Goal: Task Accomplishment & Management: Manage account settings

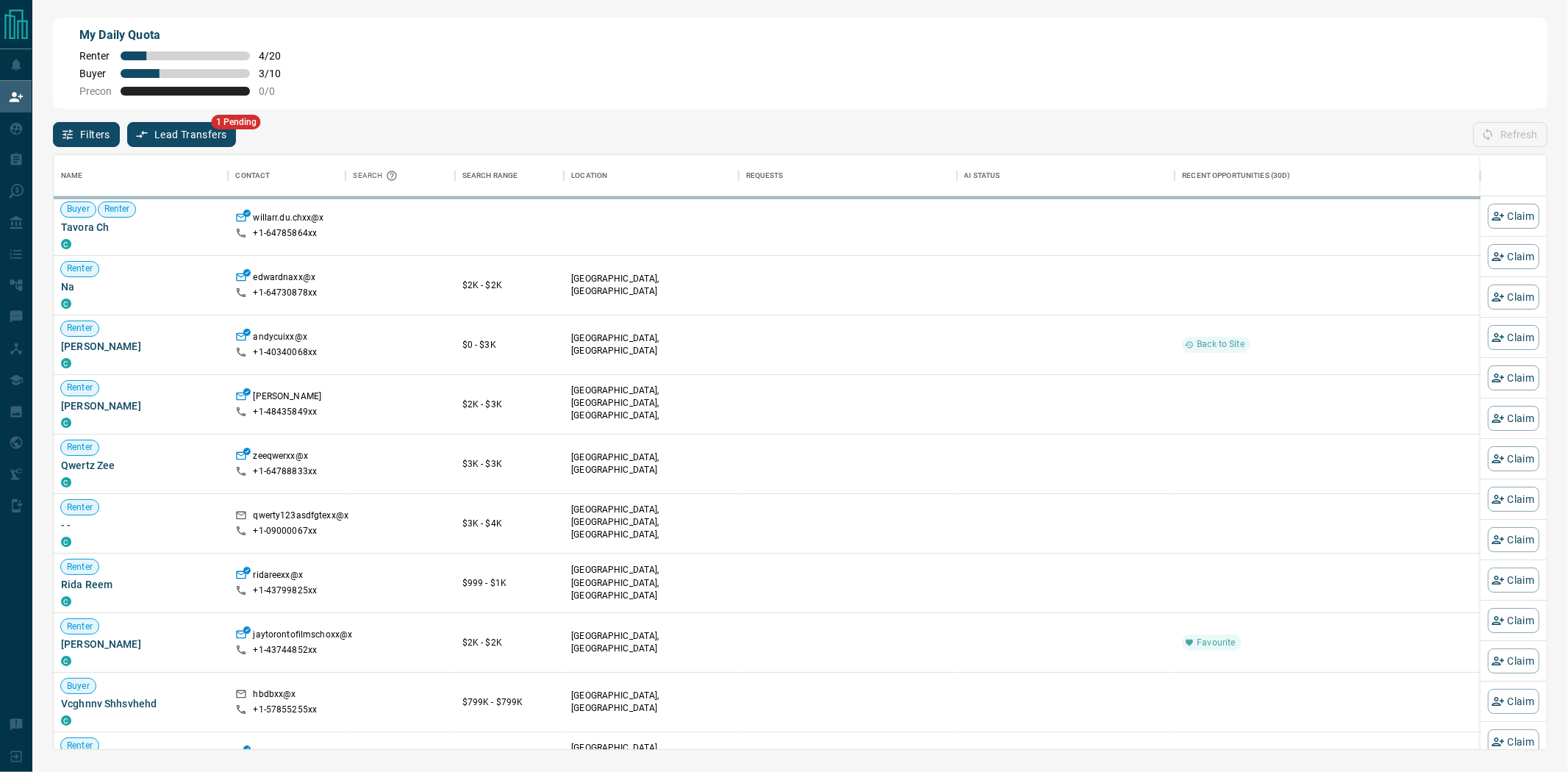
scroll to position [582, 1481]
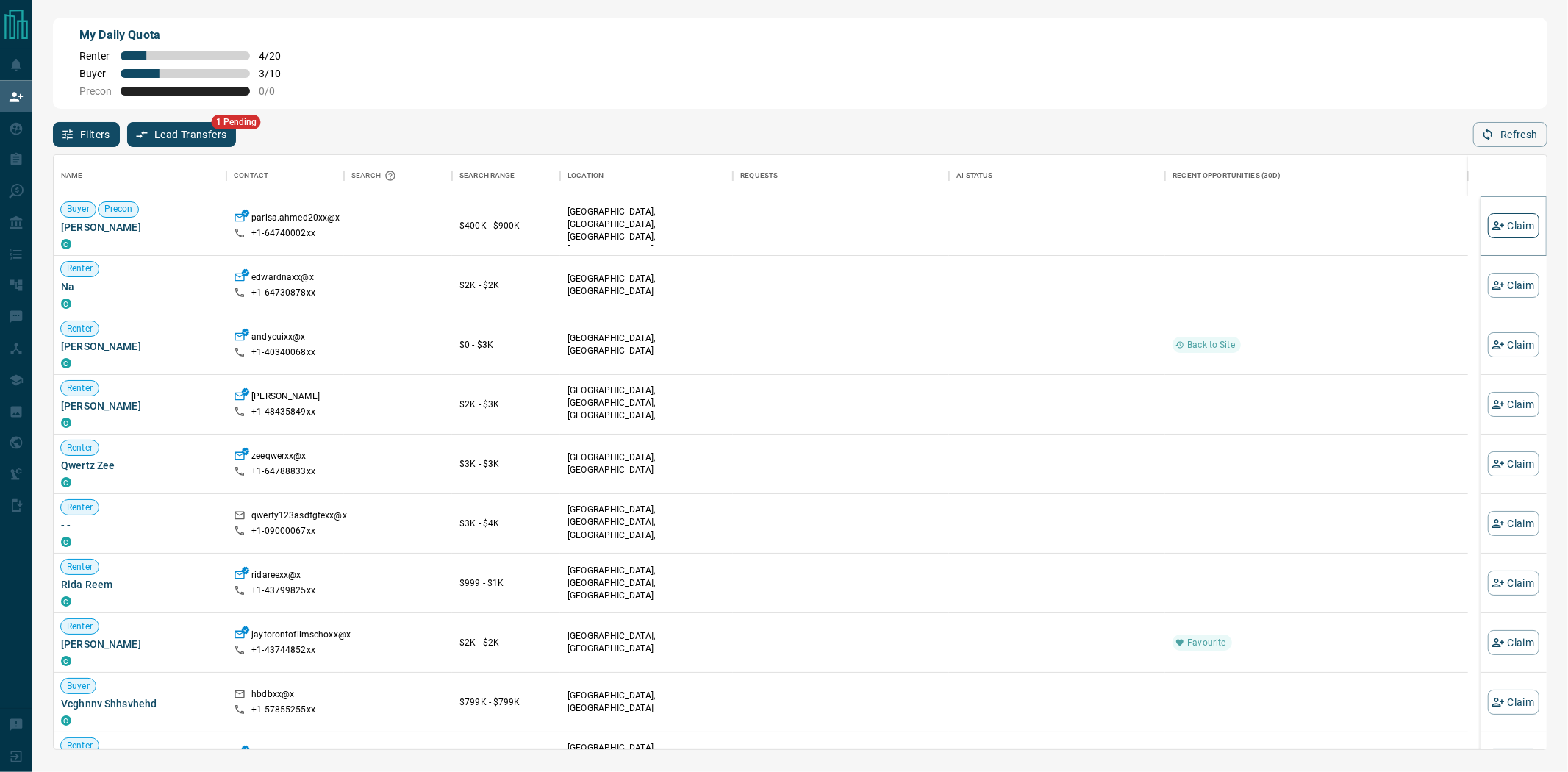
click at [419, 222] on button "Claim" at bounding box center [1513, 226] width 51 height 25
click at [419, 222] on body "Lead Transfers Claim Leads My Leads Tasks Opportunities Deals Campaigns Automat…" at bounding box center [784, 323] width 1568 height 648
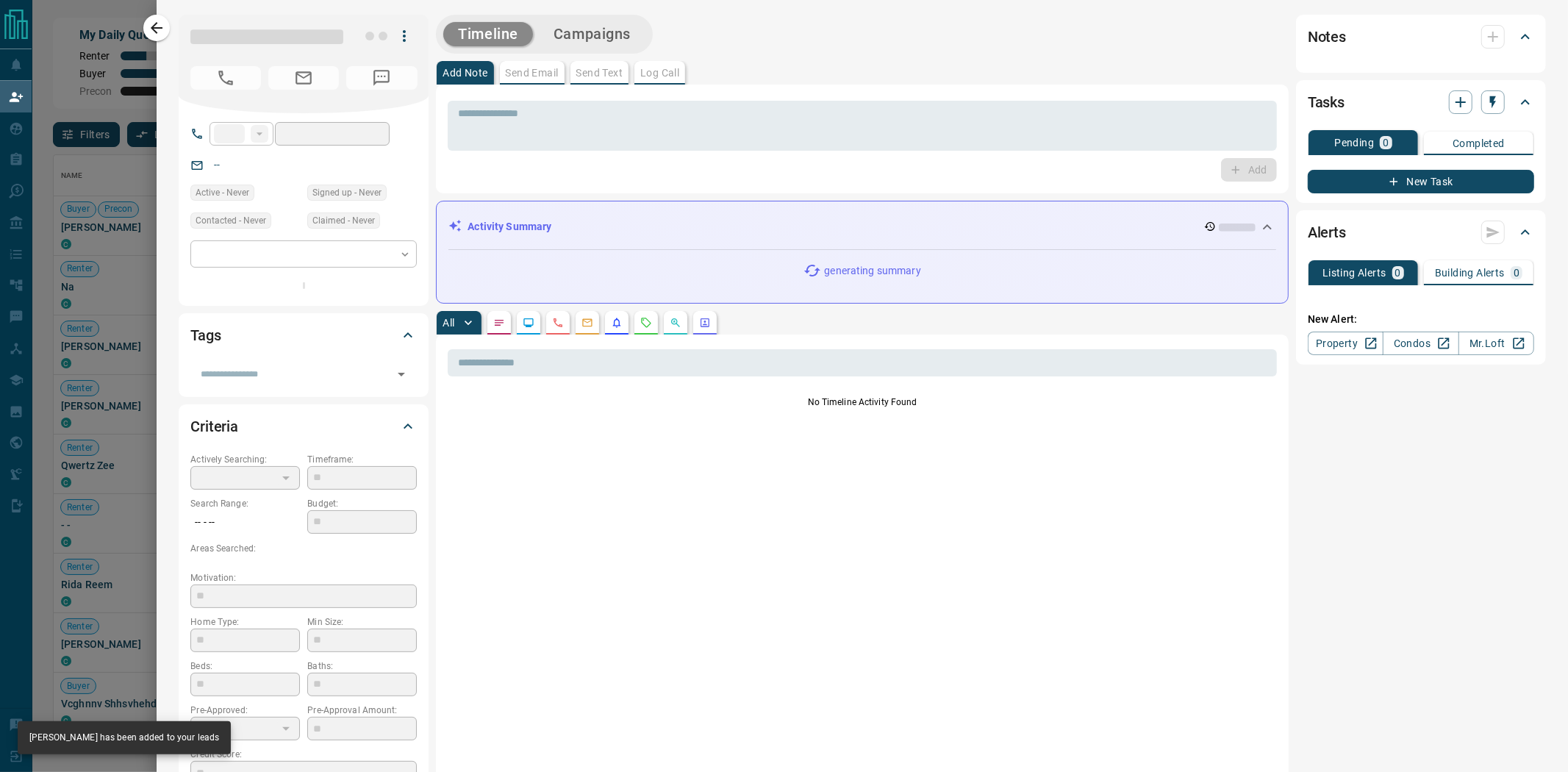
type input "**"
type input "**********"
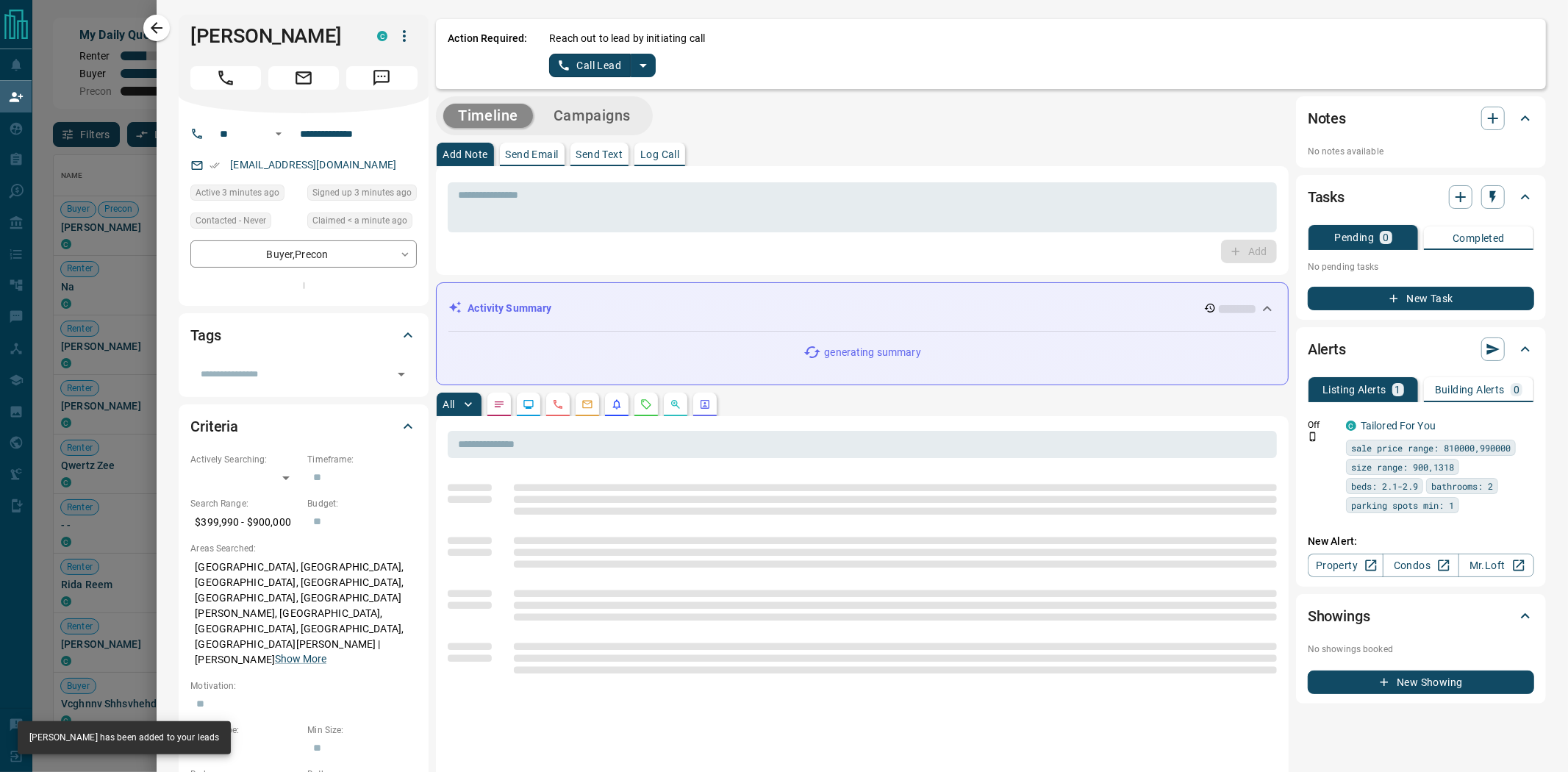
click at [419, 64] on icon "split button" at bounding box center [643, 65] width 17 height 17
click at [419, 114] on li "Log Manual Call" at bounding box center [602, 115] width 90 height 22
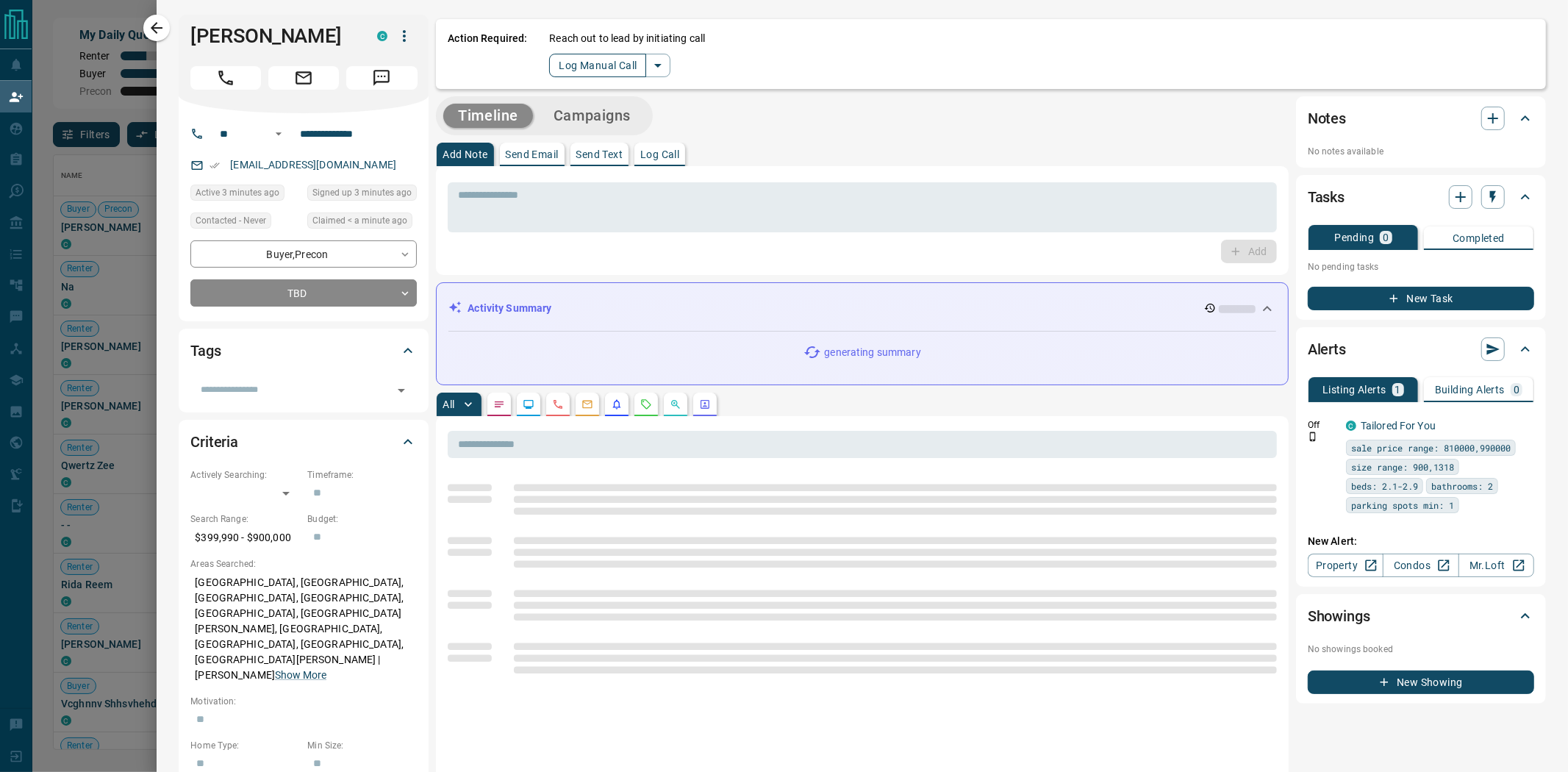
click at [419, 70] on button "Log Manual Call" at bounding box center [598, 66] width 97 height 23
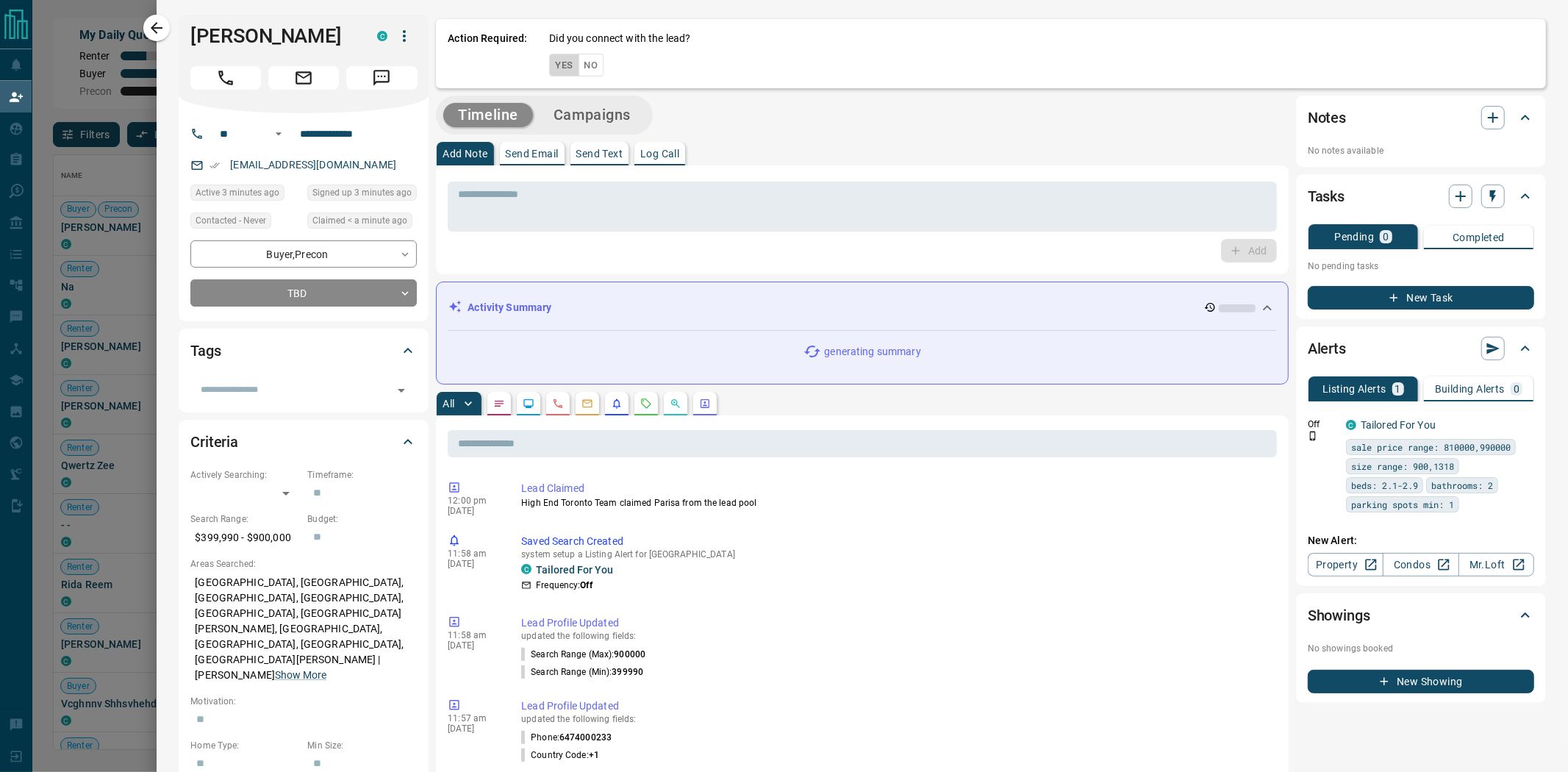
click at [419, 74] on button "Yes" at bounding box center [564, 65] width 29 height 22
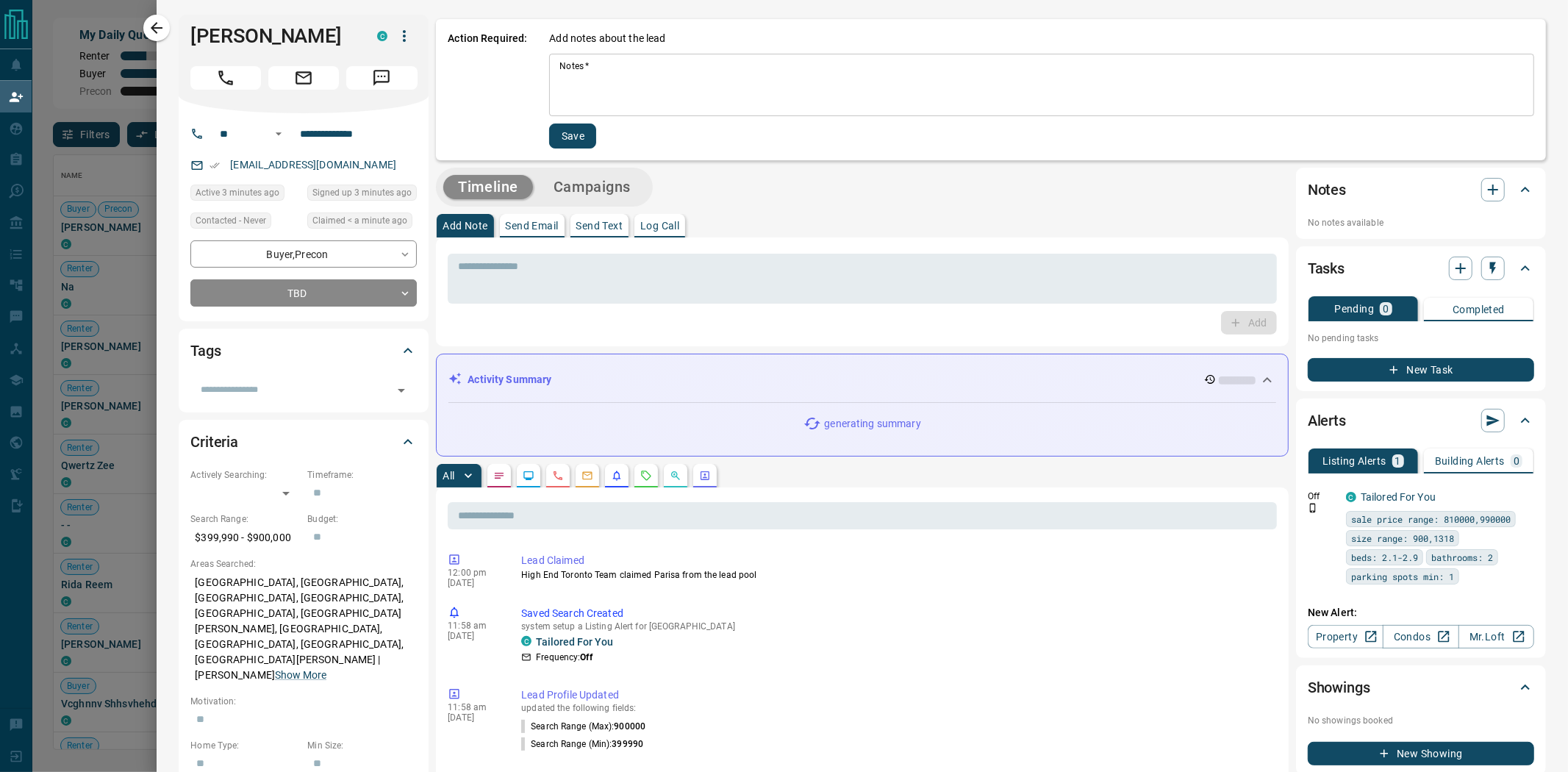
click at [419, 95] on textarea "Notes   *" at bounding box center [1042, 85] width 965 height 50
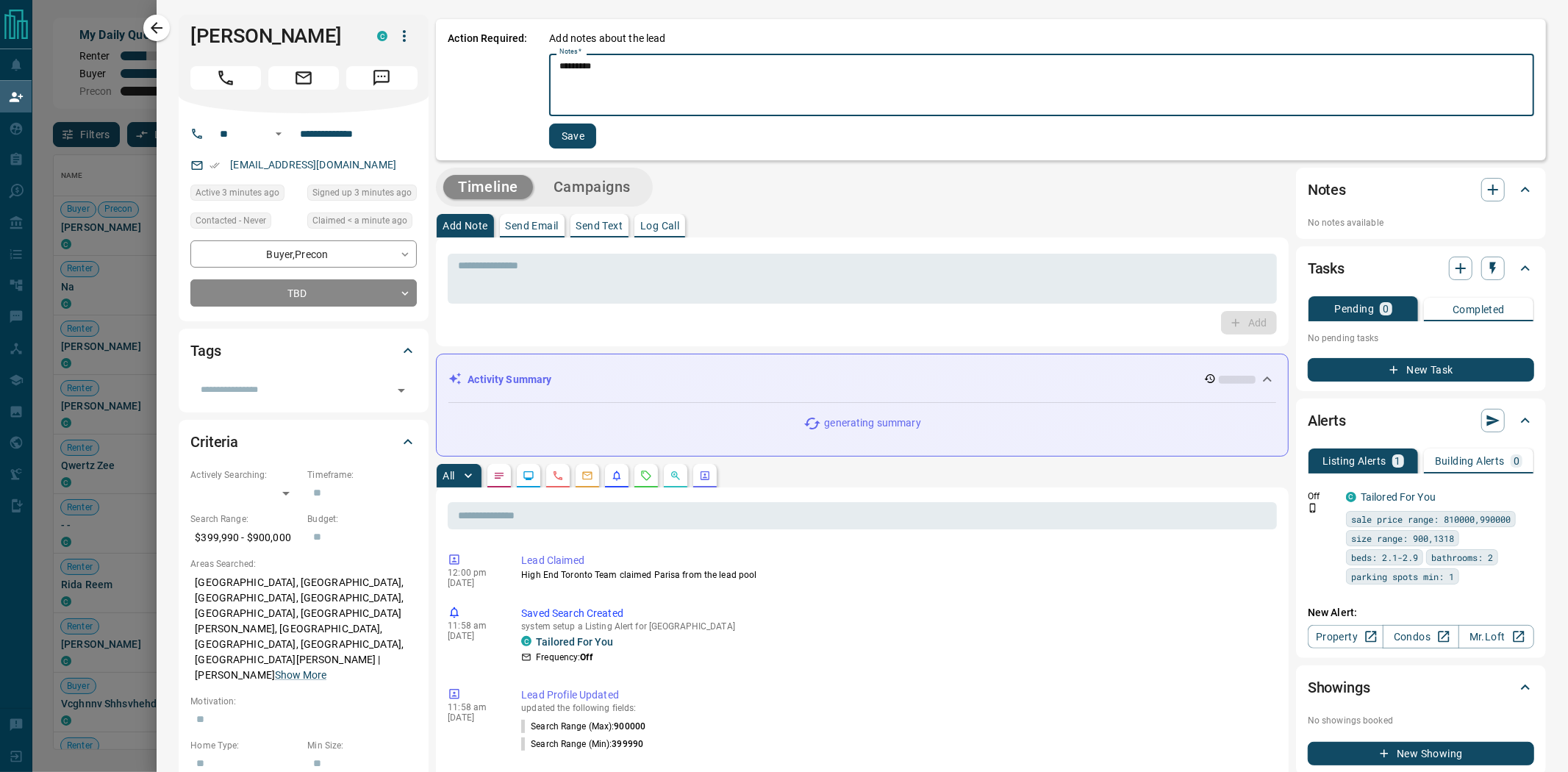
type textarea "*********"
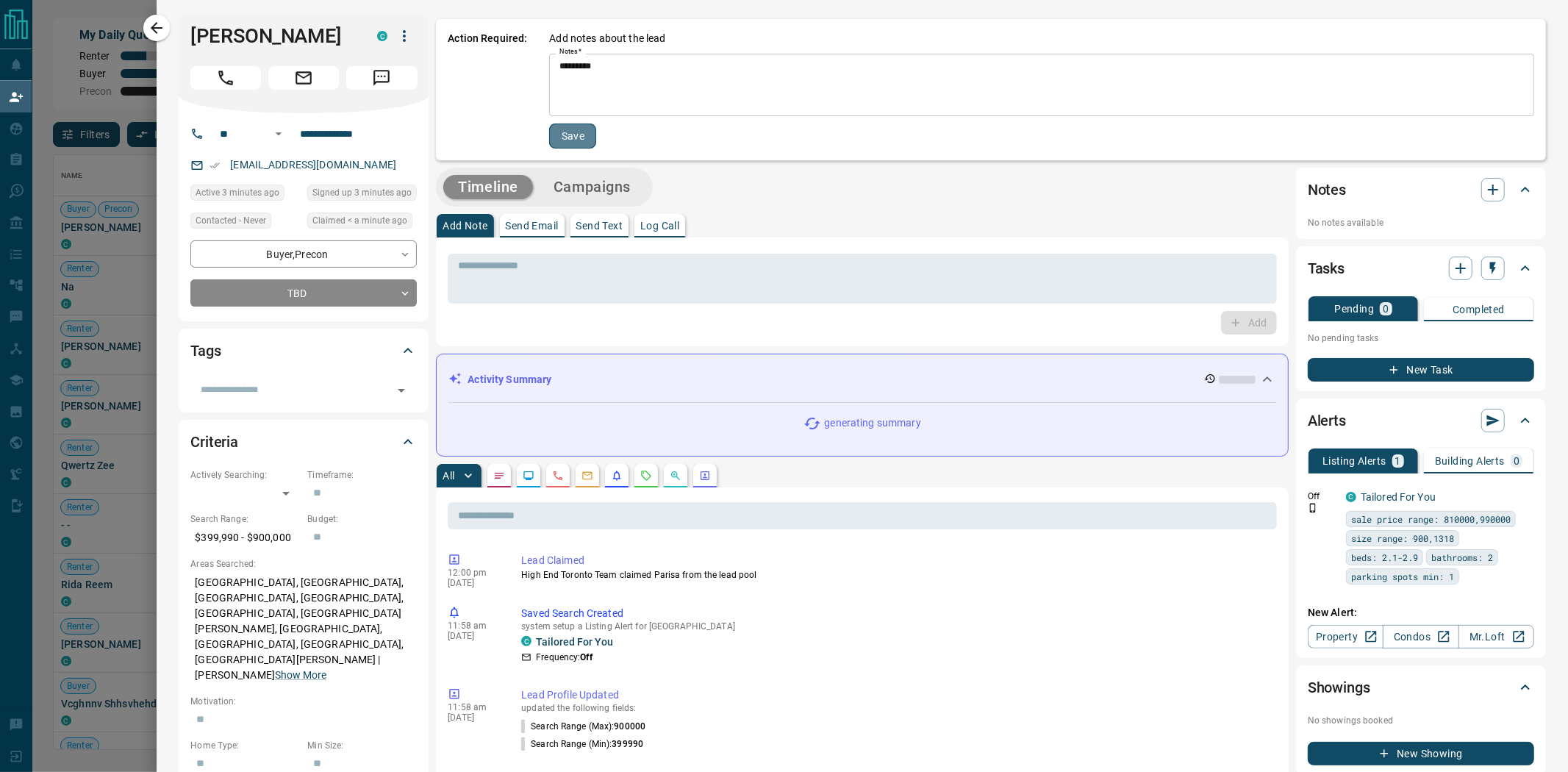
click at [419, 138] on button "Save" at bounding box center [573, 136] width 47 height 25
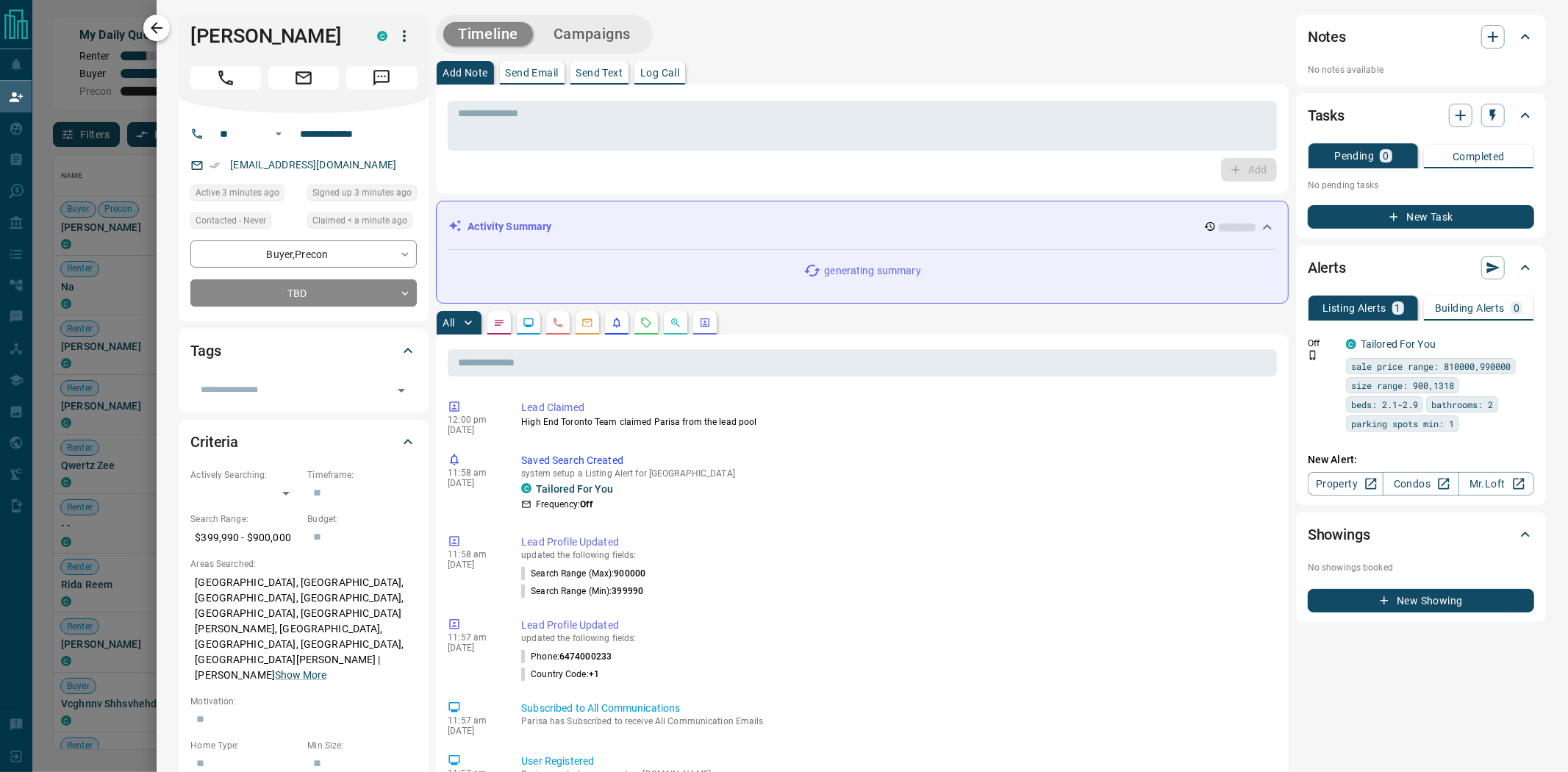
click at [157, 29] on icon "button" at bounding box center [156, 27] width 17 height 17
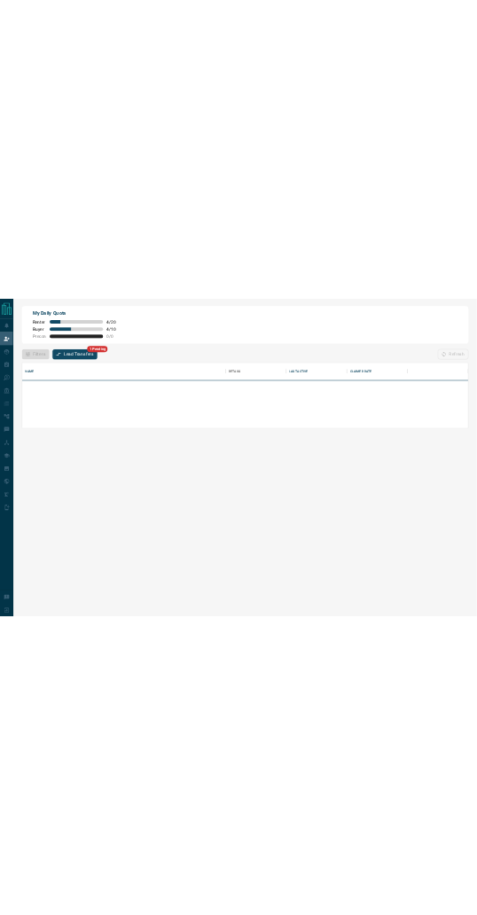
scroll to position [177, 1290]
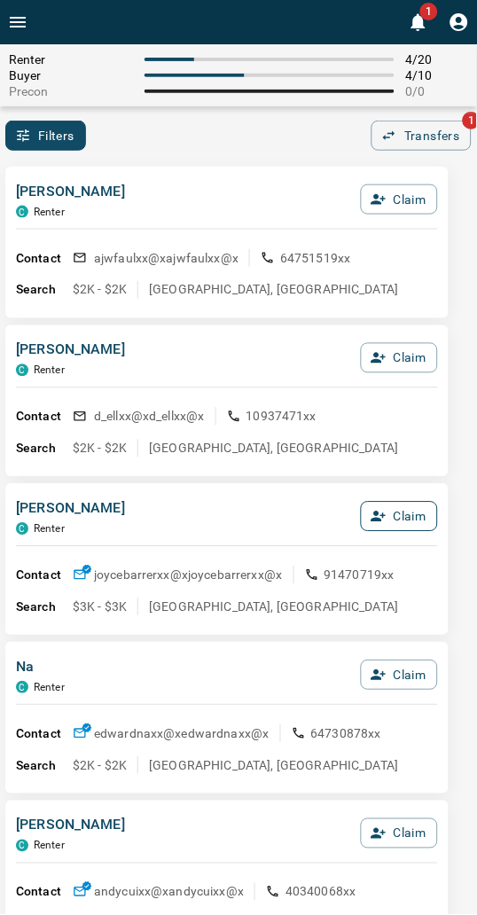
click at [390, 508] on button "Claim" at bounding box center [399, 517] width 77 height 30
click at [390, 508] on button "Confirm Claim" at bounding box center [374, 517] width 127 height 30
click at [369, 512] on button "Confirm Claim" at bounding box center [374, 517] width 127 height 30
click at [333, 515] on icon "button" at bounding box center [329, 517] width 16 height 16
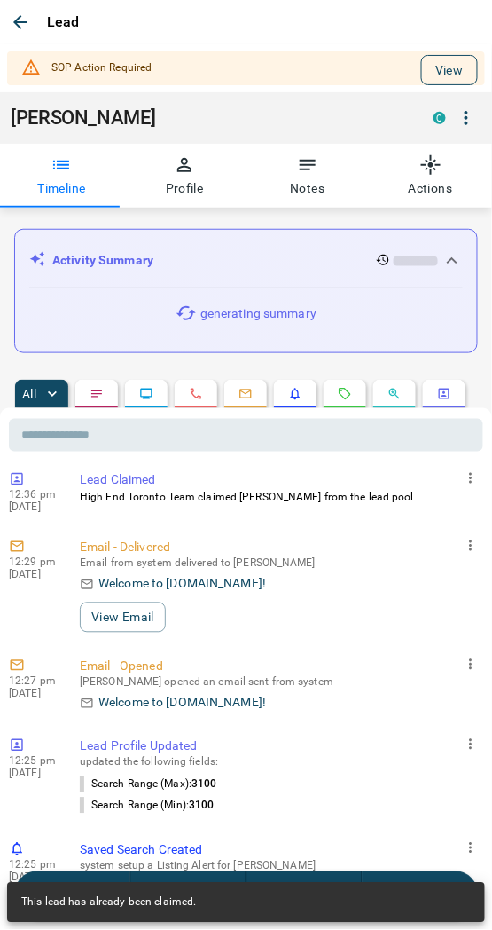
click at [428, 62] on button "View" at bounding box center [449, 70] width 57 height 30
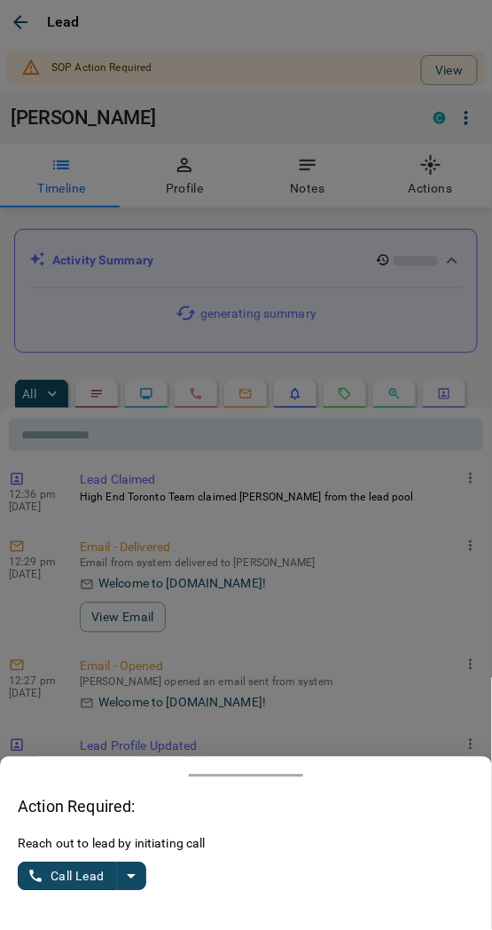
click at [131, 866] on icon "split button" at bounding box center [131, 876] width 21 height 21
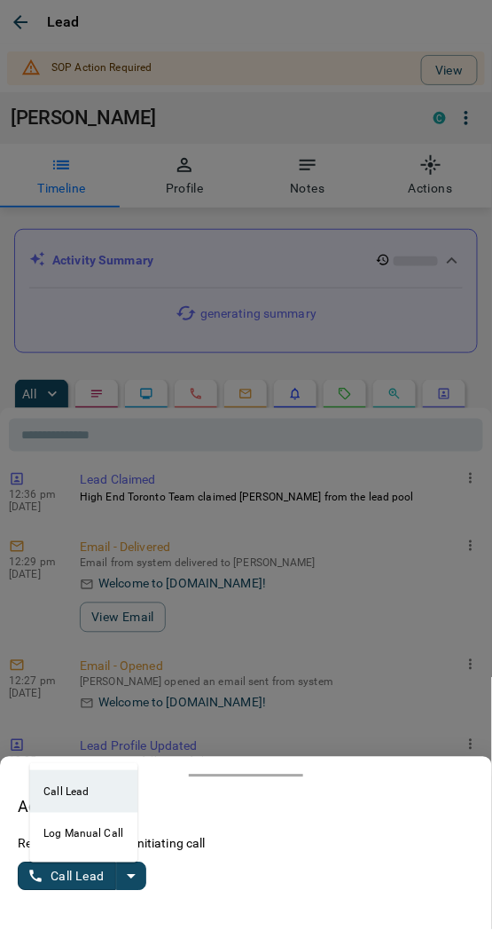
click at [85, 840] on li "Log Manual Call" at bounding box center [83, 834] width 108 height 43
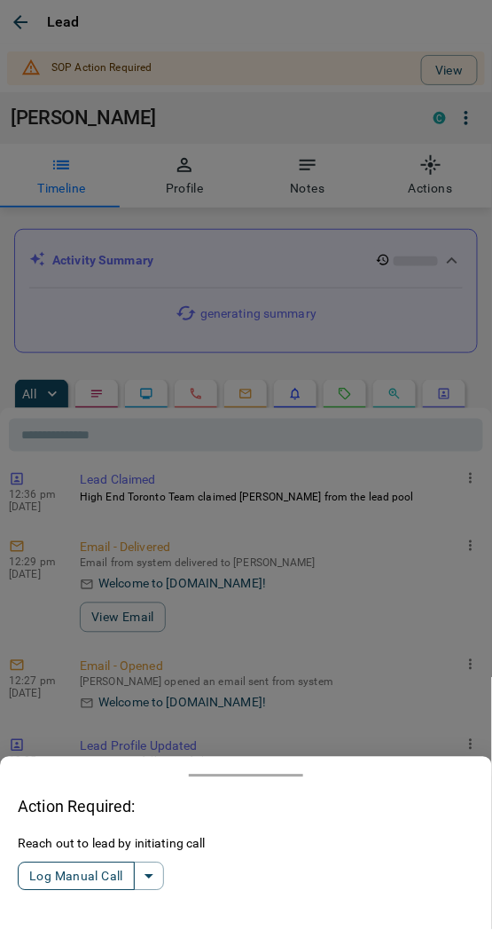
click at [58, 868] on button "Log Manual Call" at bounding box center [76, 876] width 117 height 28
click at [38, 869] on button "Yes" at bounding box center [35, 876] width 35 height 27
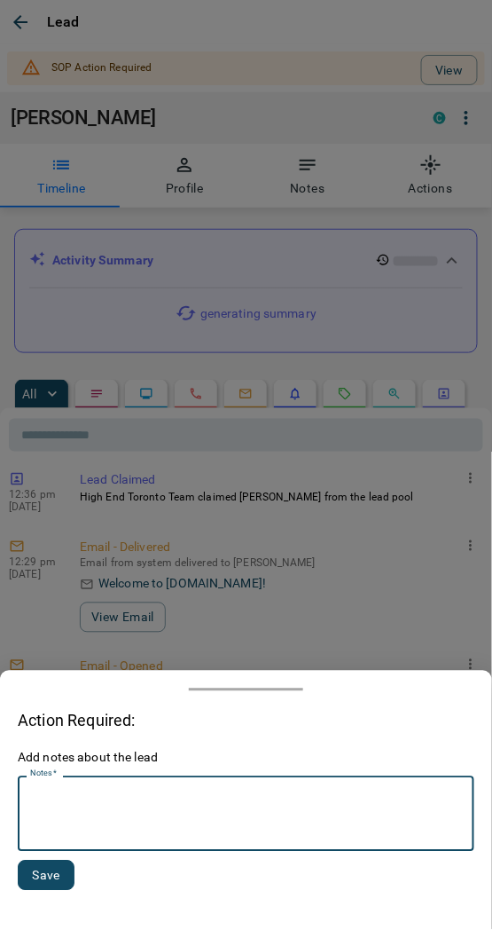
click at [100, 821] on textarea "Notes   *" at bounding box center [246, 814] width 432 height 60
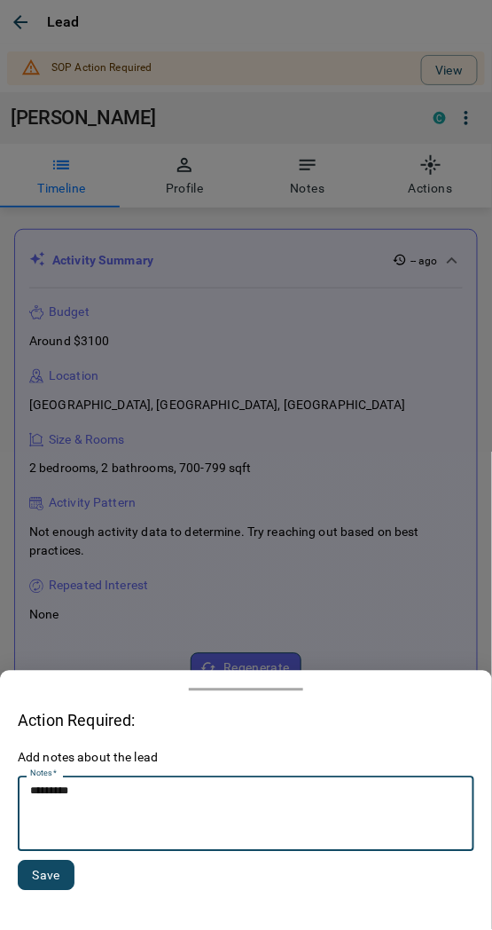
type textarea "*********"
click at [32, 880] on button "Save" at bounding box center [46, 875] width 57 height 30
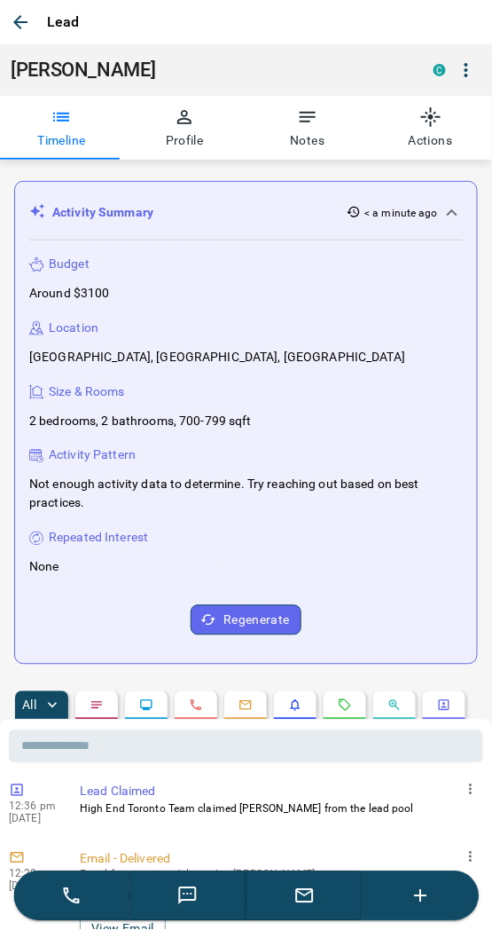
click at [21, 16] on icon "button" at bounding box center [20, 22] width 21 height 21
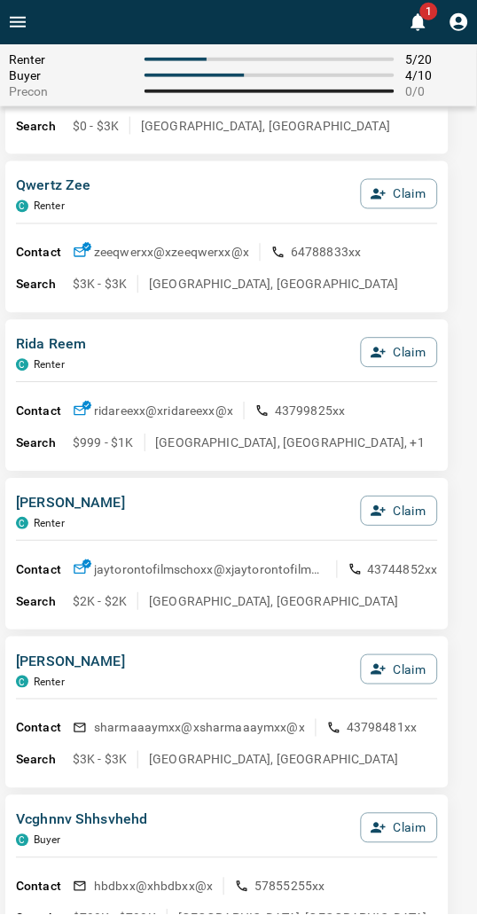
scroll to position [689, 0]
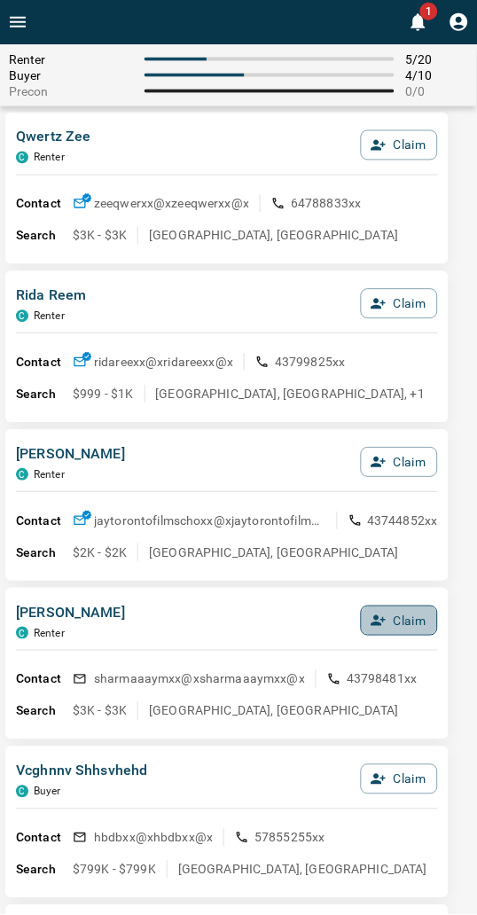
click at [380, 627] on icon "button" at bounding box center [379, 622] width 15 height 11
click at [380, 628] on button "Confirm Claim" at bounding box center [374, 622] width 127 height 30
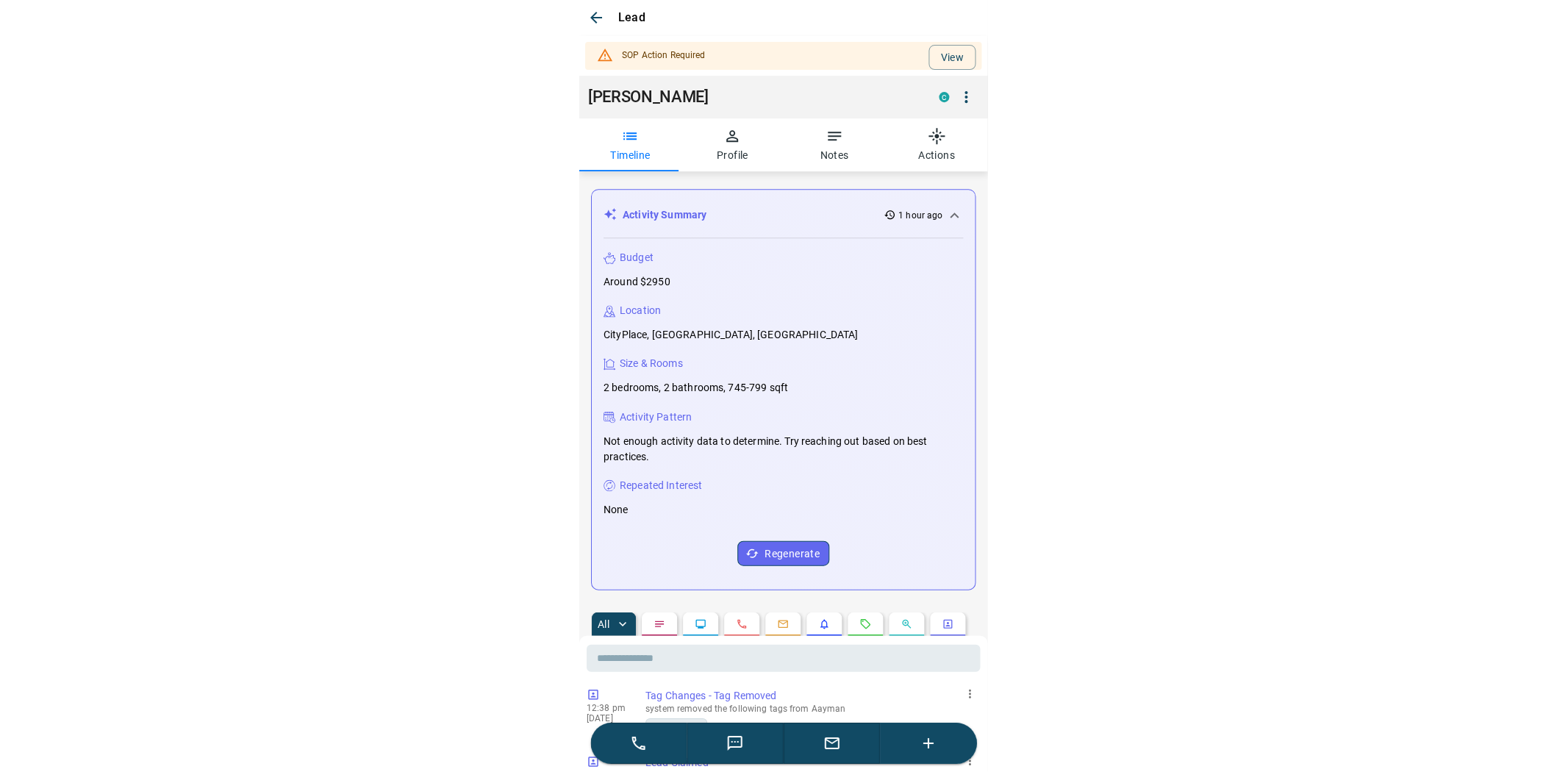
scroll to position [0, 0]
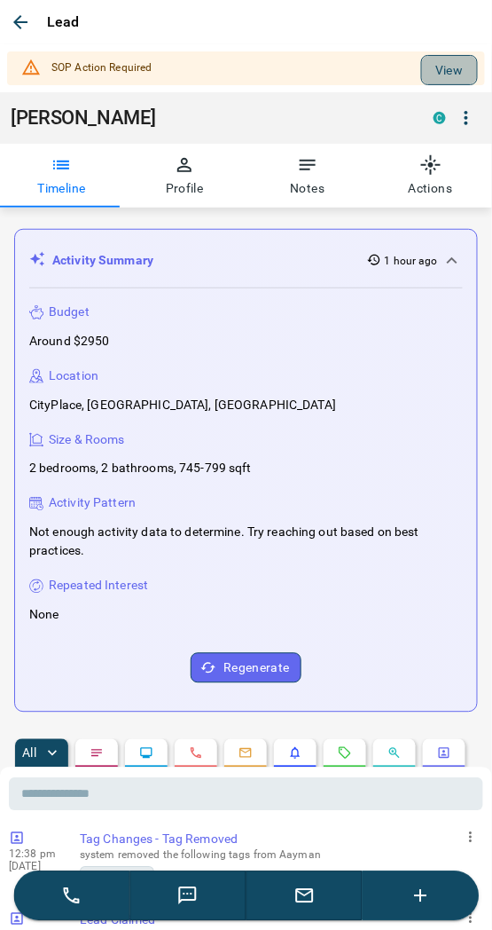
click at [428, 66] on button "View" at bounding box center [449, 70] width 57 height 30
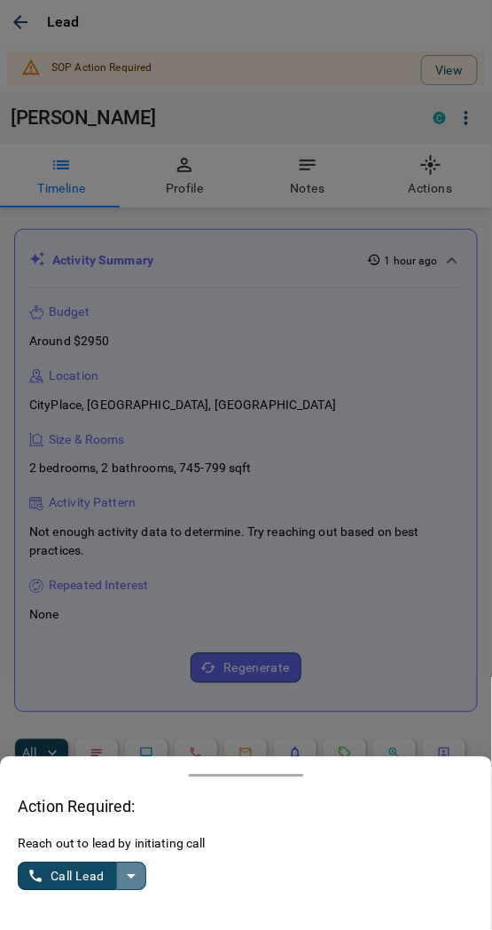
click at [137, 887] on icon "split button" at bounding box center [131, 876] width 21 height 21
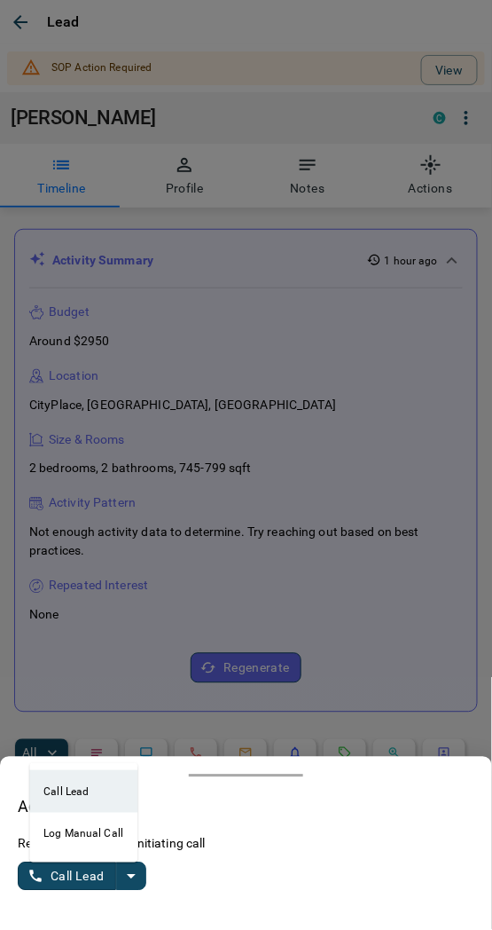
click at [67, 835] on li "Log Manual Call" at bounding box center [83, 834] width 108 height 43
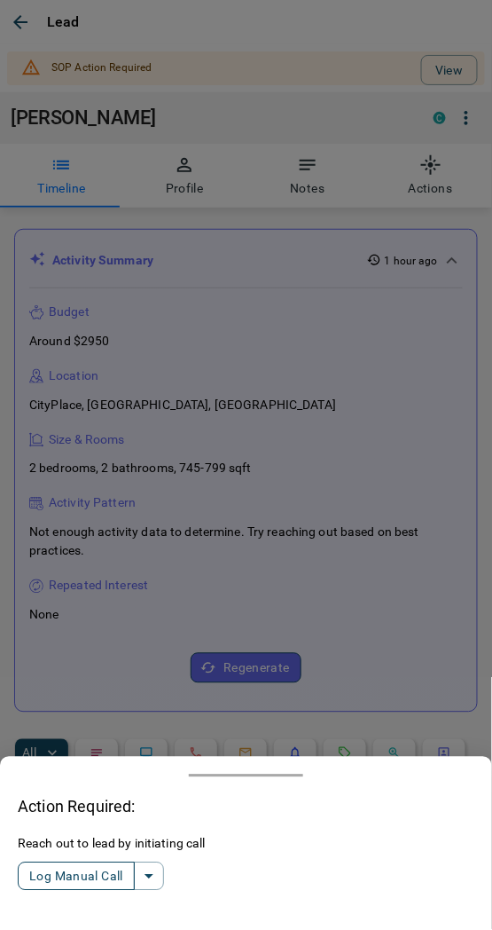
click at [82, 871] on button "Log Manual Call" at bounding box center [76, 876] width 117 height 28
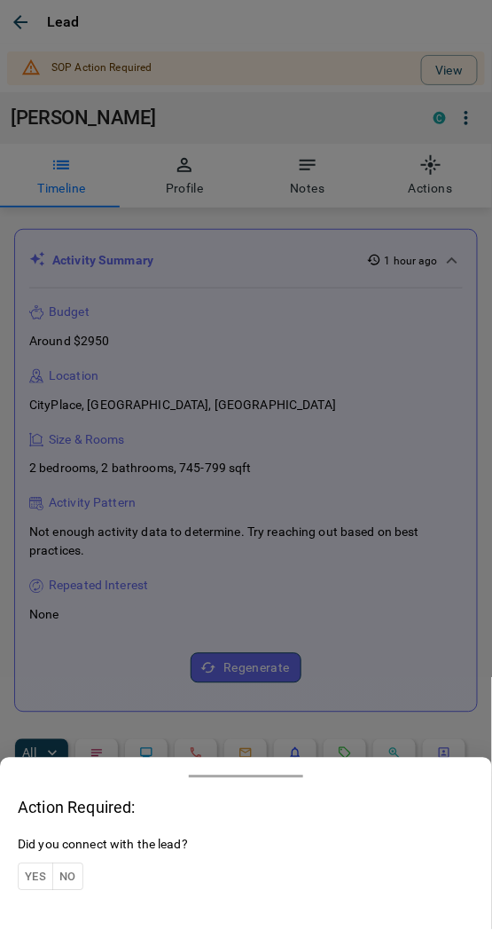
click at [41, 875] on button "Yes" at bounding box center [35, 876] width 35 height 27
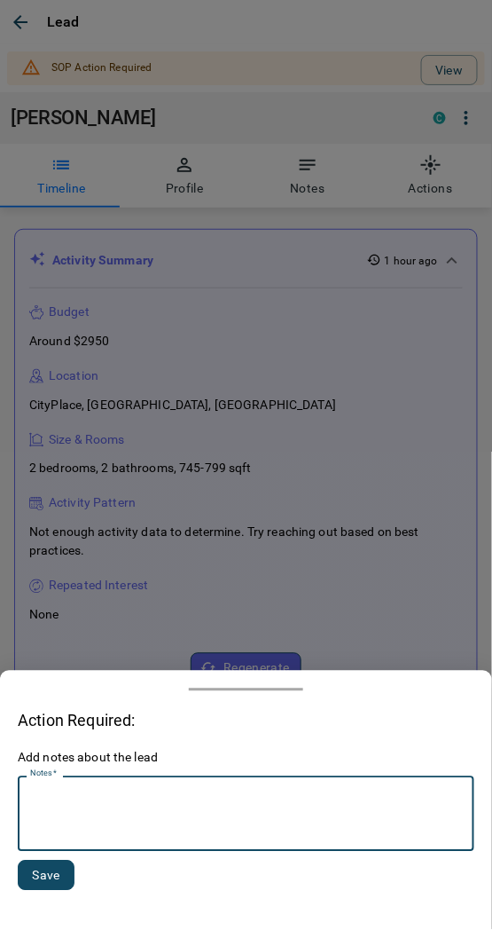
click at [78, 830] on textarea "Notes   *" at bounding box center [246, 814] width 432 height 60
type textarea "*********"
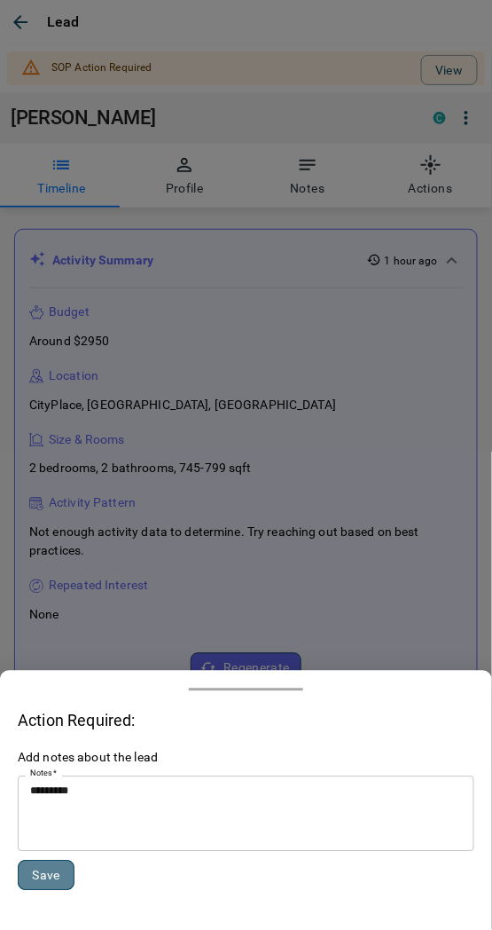
click at [59, 883] on button "Save" at bounding box center [46, 875] width 57 height 30
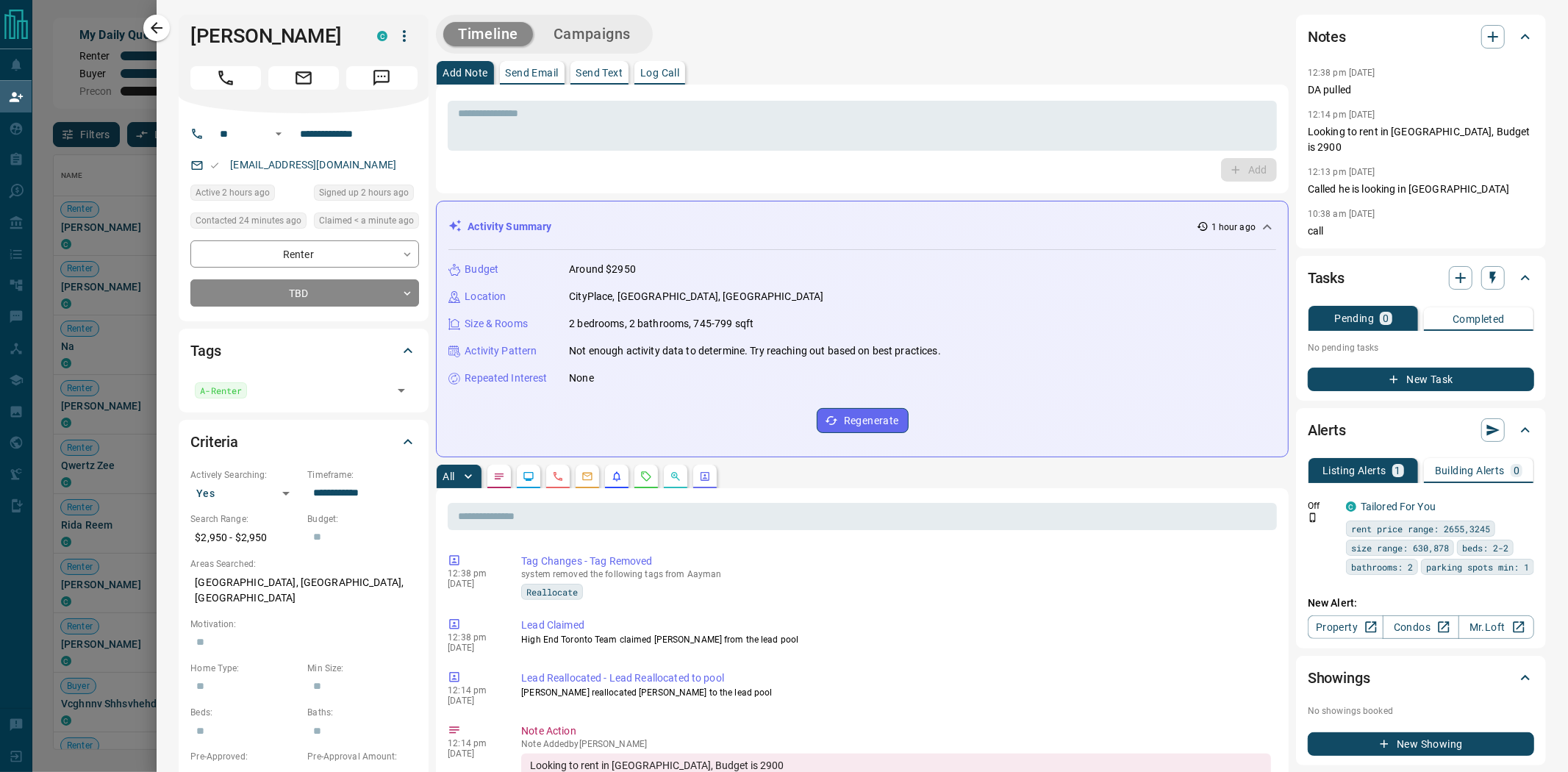
drag, startPoint x: 152, startPoint y: 30, endPoint x: 294, endPoint y: 0, distance: 145.1
click at [152, 30] on icon "button" at bounding box center [156, 27] width 17 height 17
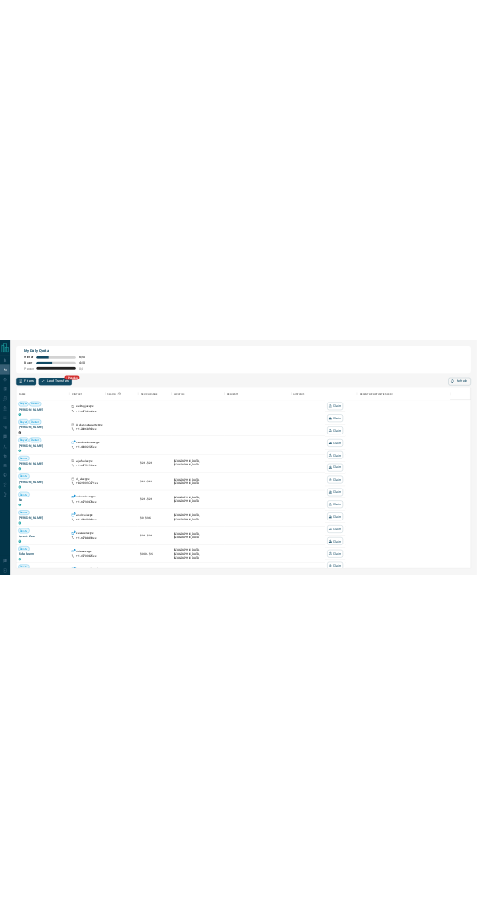
scroll to position [701, 1290]
